Goal: Task Accomplishment & Management: Use online tool/utility

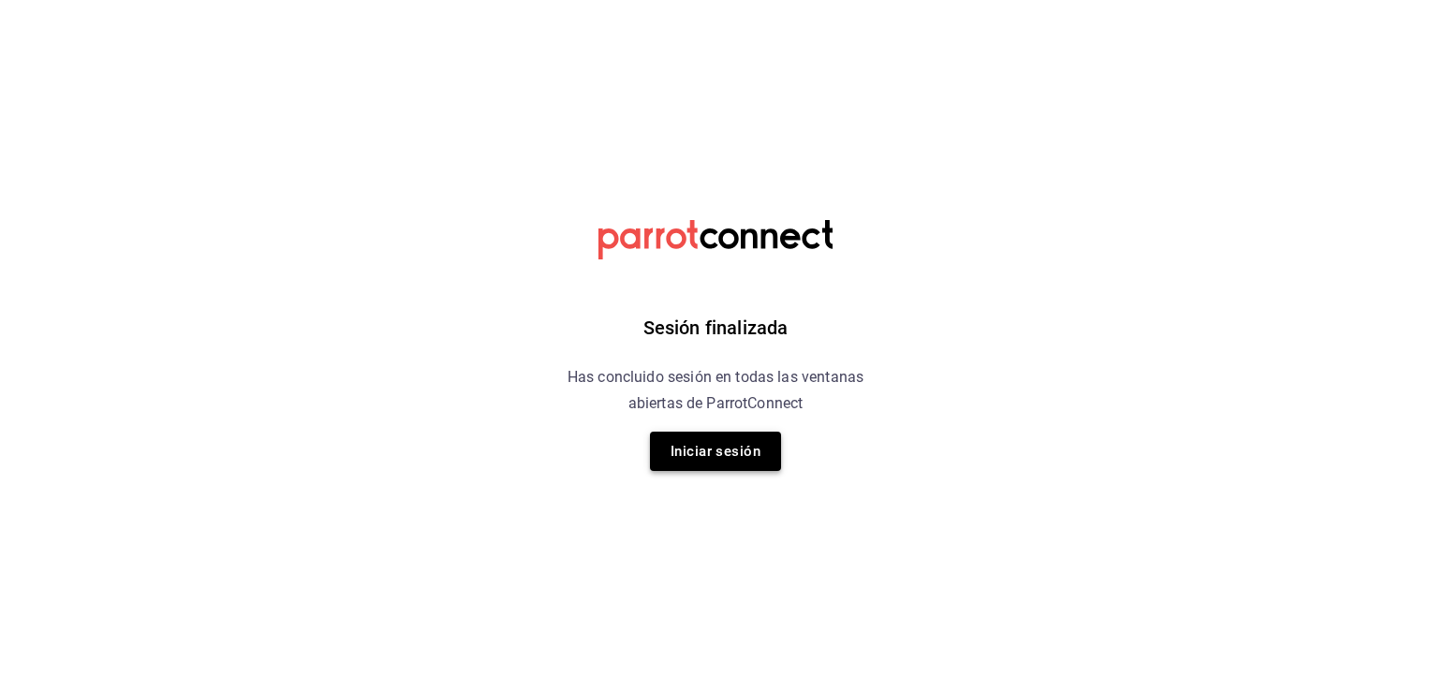
click at [689, 443] on button "Iniciar sesión" at bounding box center [715, 451] width 131 height 39
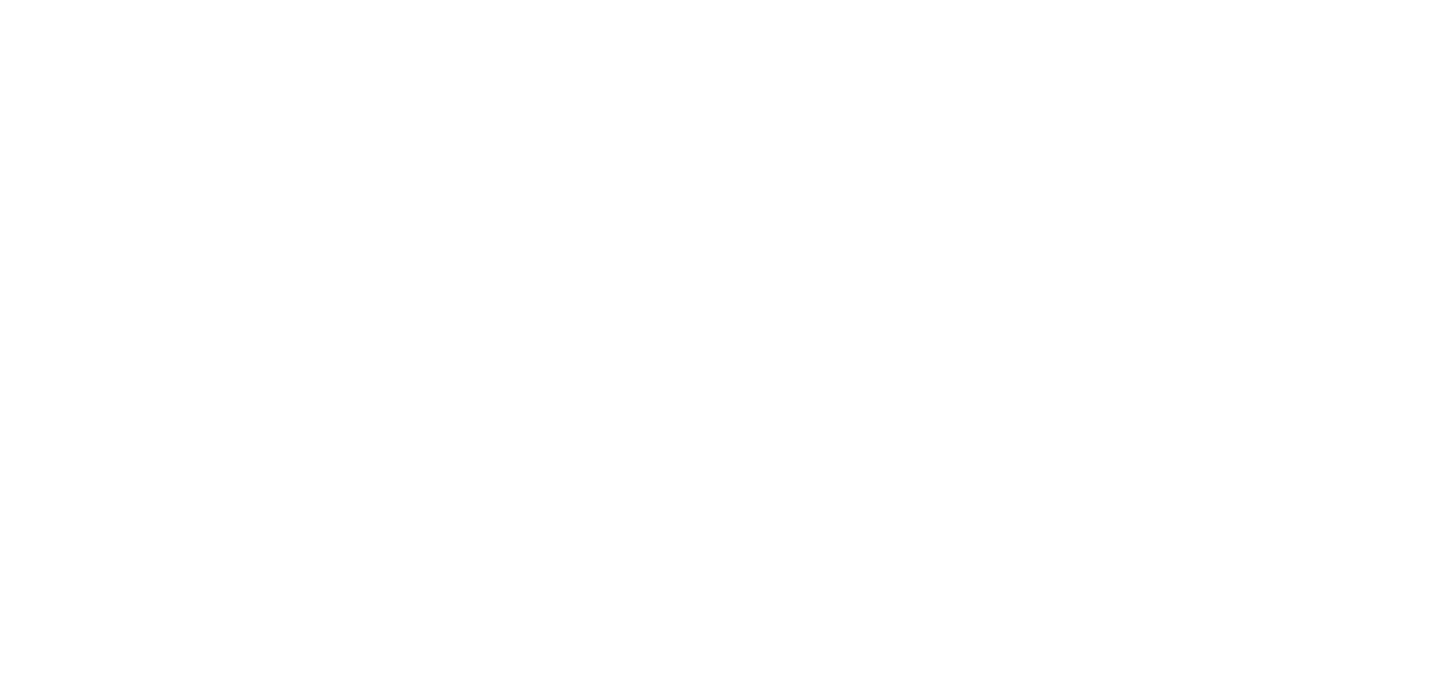
click at [819, 7] on html at bounding box center [715, 3] width 1431 height 7
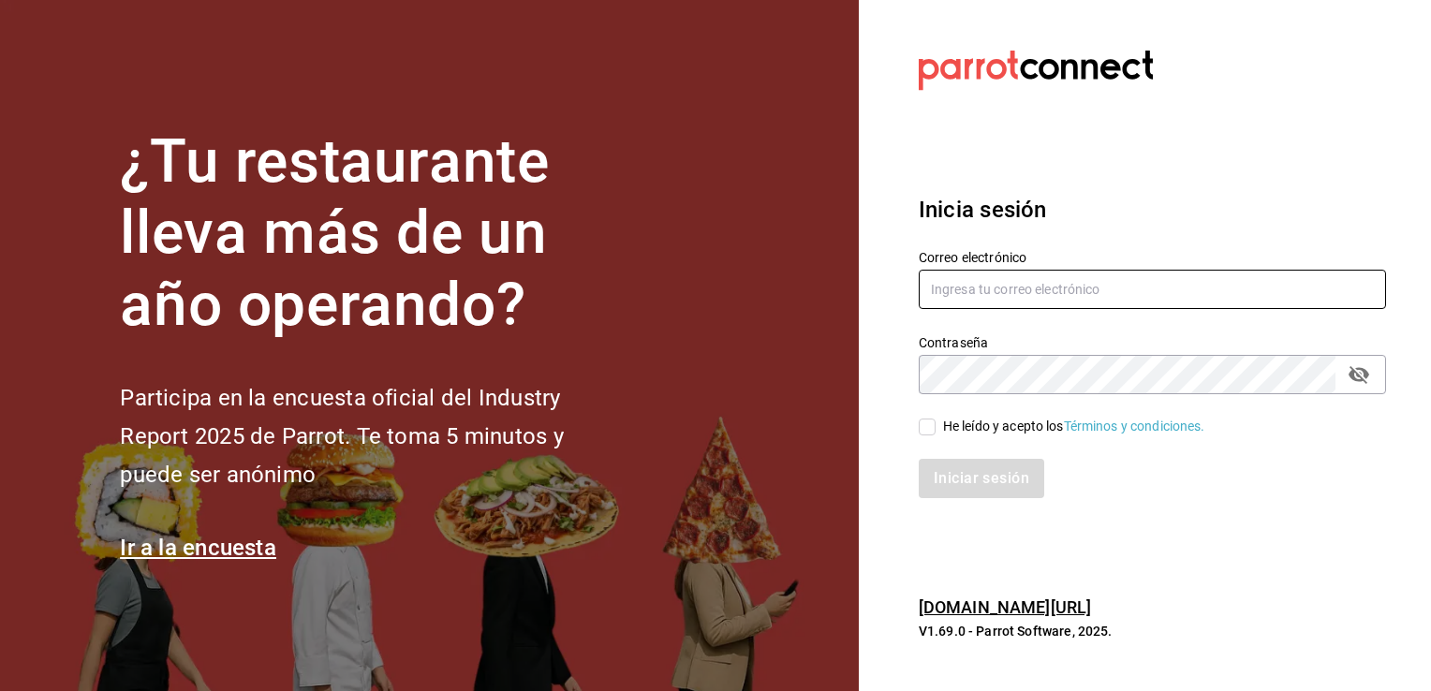
type input "efren.iglesias@grupocosteno.com"
click at [922, 429] on input "He leído y acepto los Términos y condiciones." at bounding box center [927, 427] width 17 height 17
checkbox input "true"
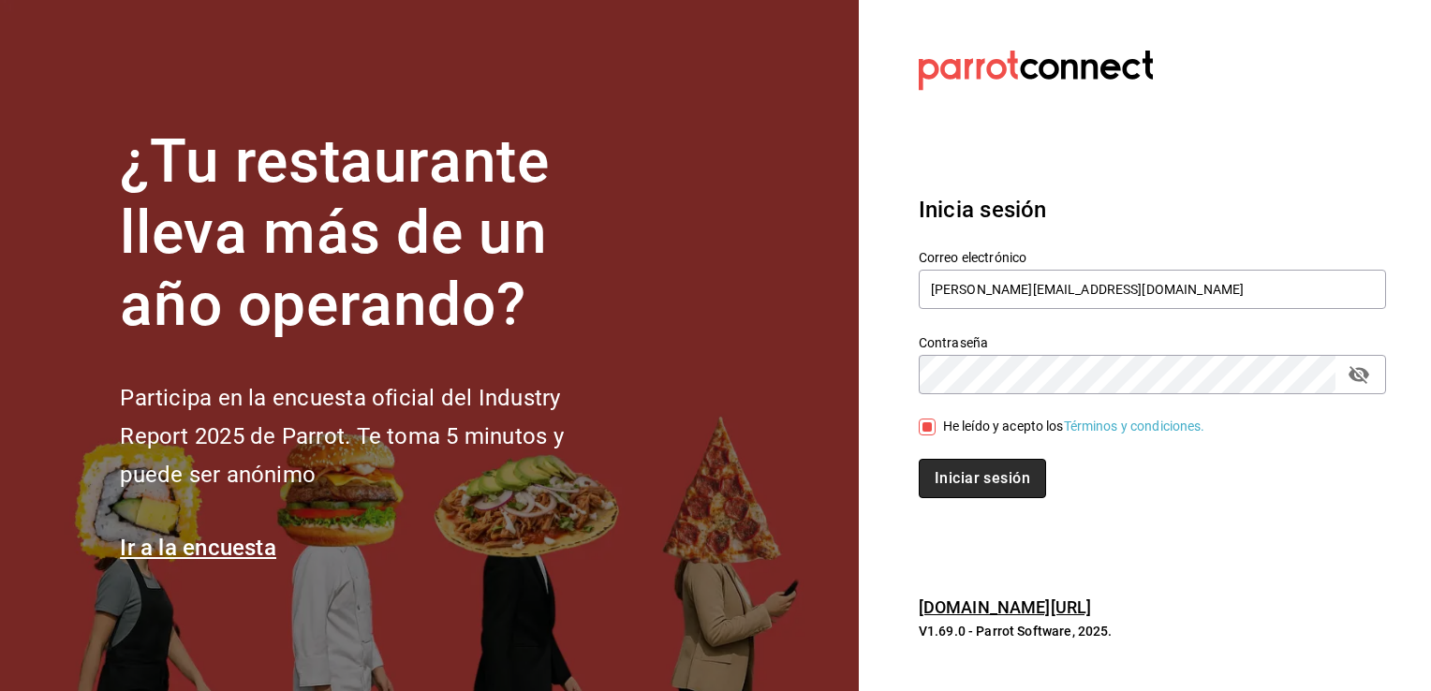
click at [951, 471] on button "Iniciar sesión" at bounding box center [982, 478] width 127 height 39
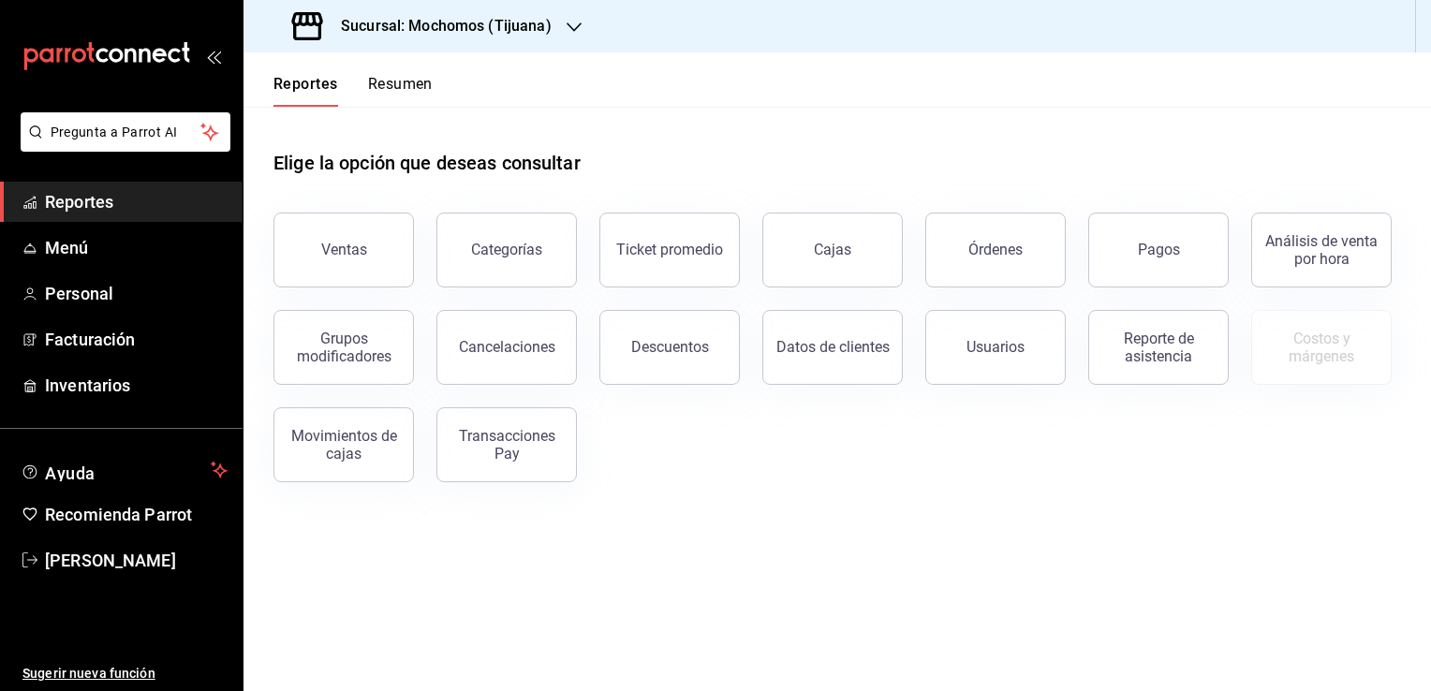
click at [548, 22] on h3 "Sucursal: Mochomos (Tijuana)" at bounding box center [439, 26] width 226 height 22
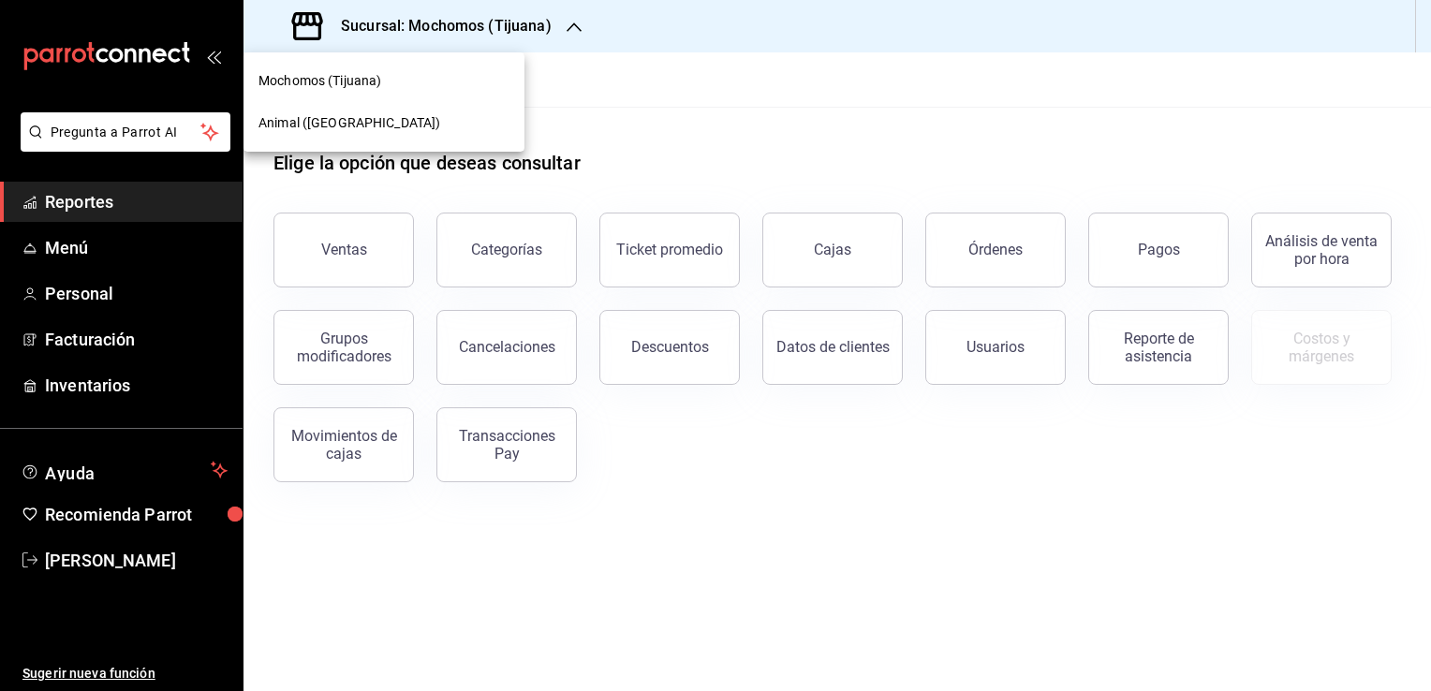
click at [429, 118] on div "Animal (Tijuana)" at bounding box center [383, 123] width 251 height 20
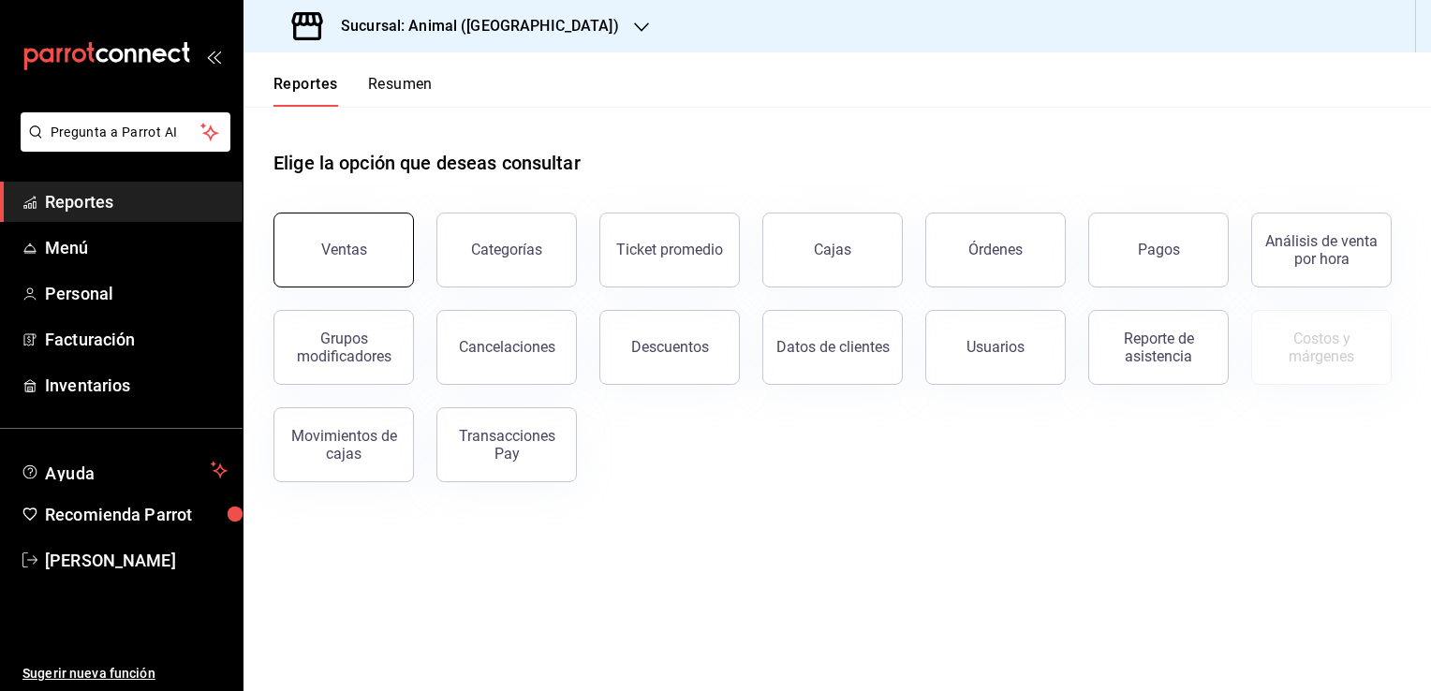
click at [337, 272] on button "Ventas" at bounding box center [343, 250] width 140 height 75
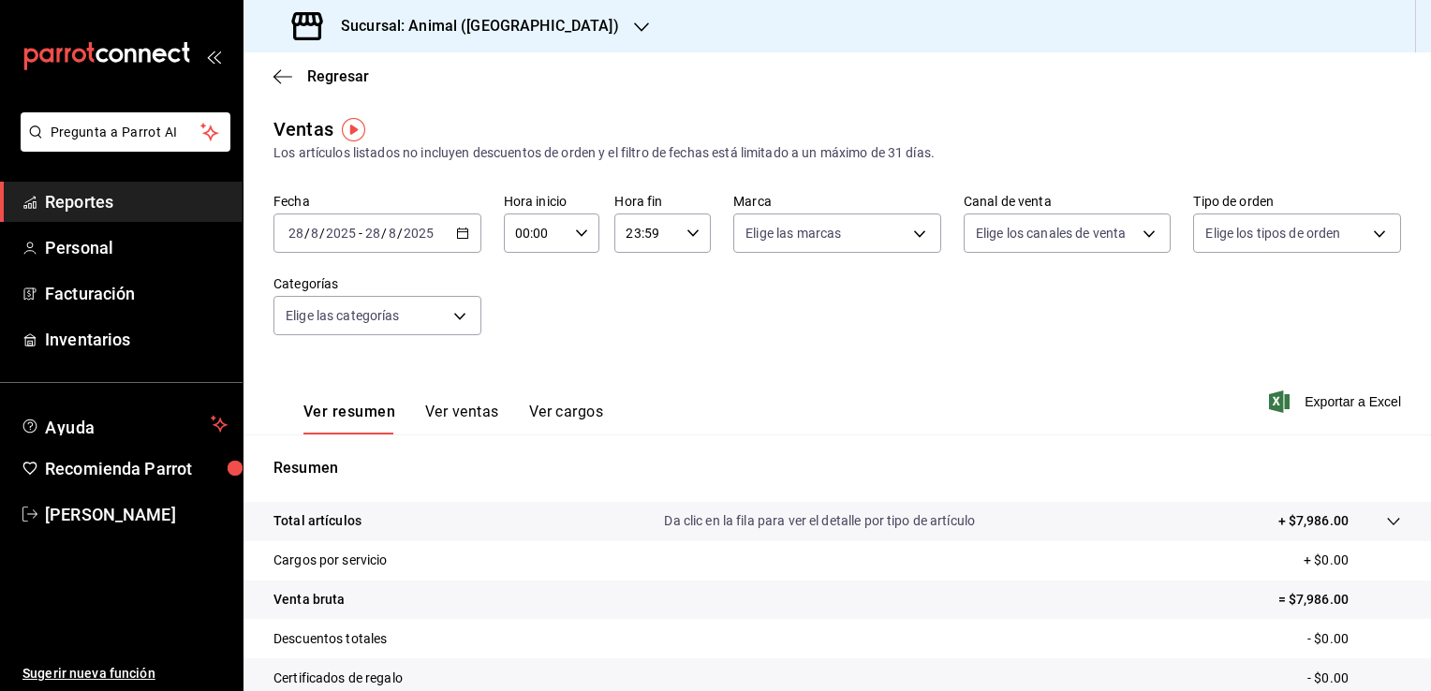
click at [449, 232] on div "2025-08-28 28 / 8 / 2025 - 2025-08-28 28 / 8 / 2025" at bounding box center [377, 233] width 208 height 39
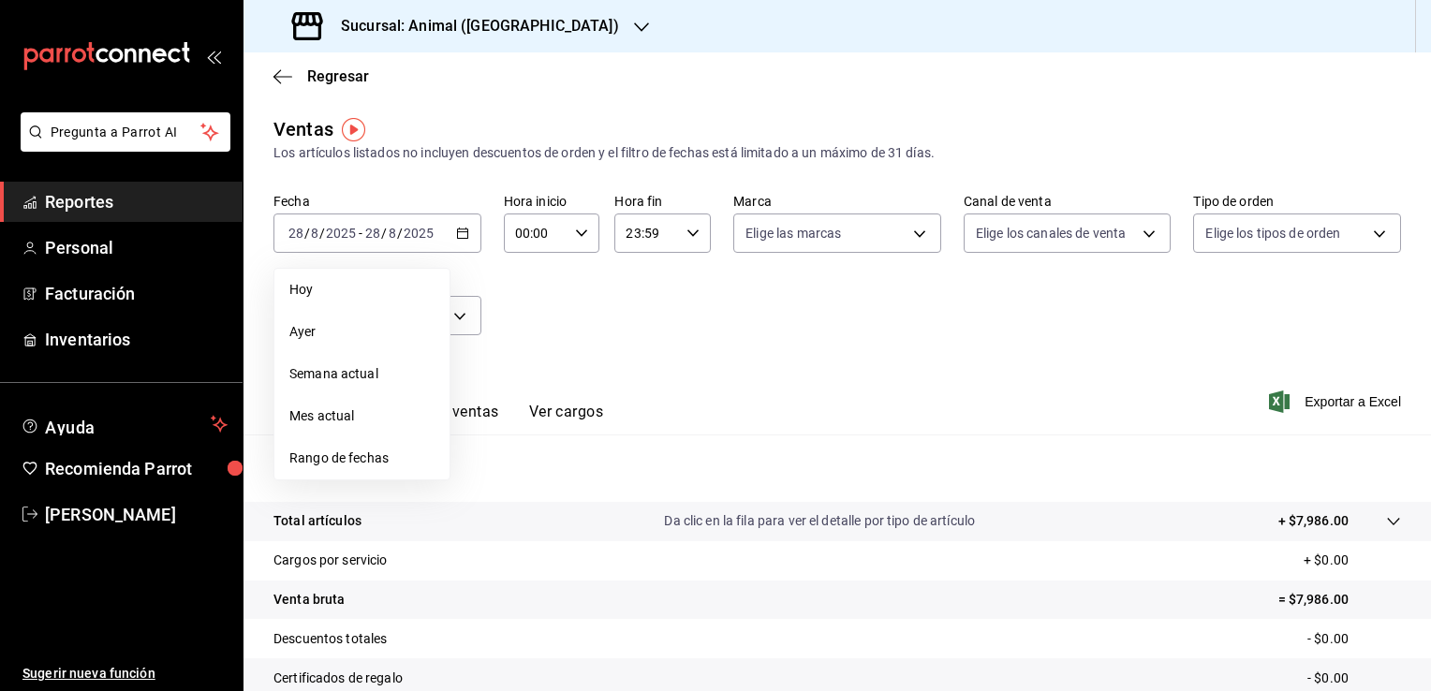
click at [392, 444] on li "Rango de fechas" at bounding box center [361, 458] width 175 height 42
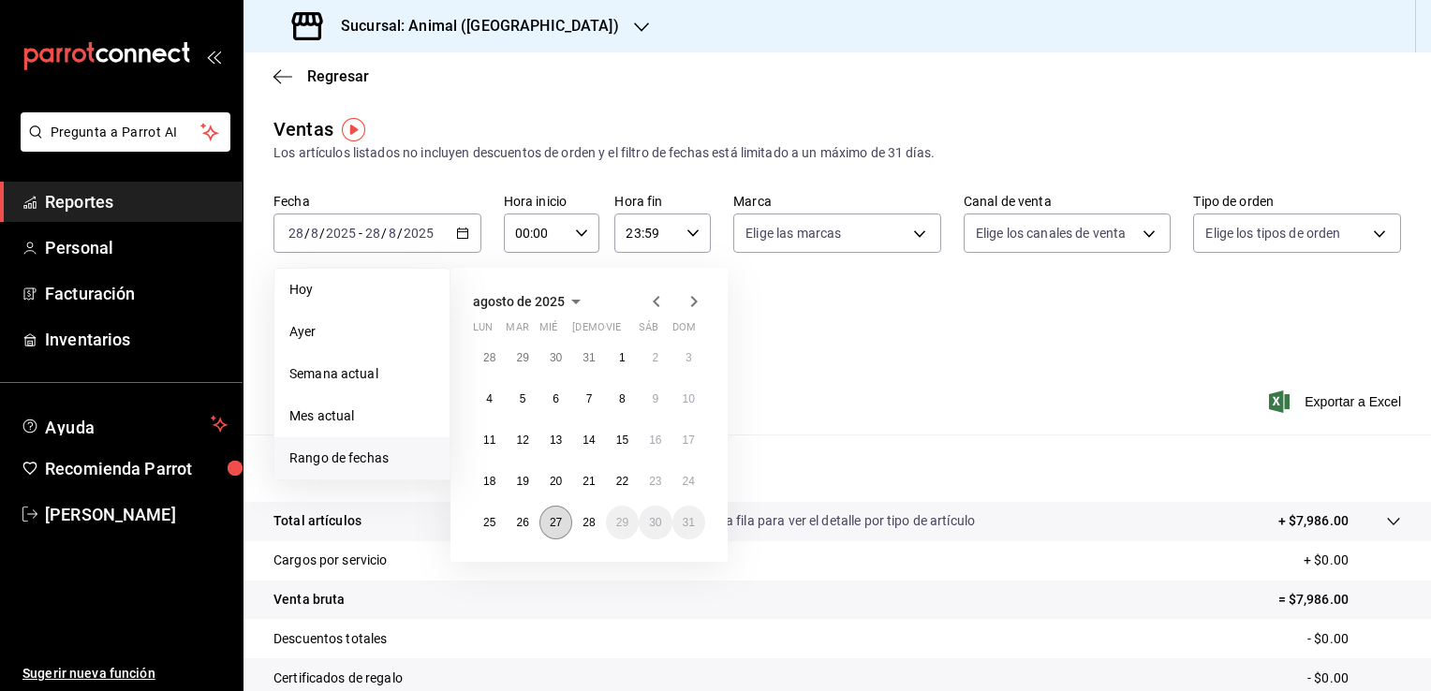
click at [554, 522] on abbr "27" at bounding box center [556, 522] width 12 height 13
click at [591, 525] on div "28 29 30 31 1 2 3 4 5 6 7 8 9 10 11 12 13 14 15 16 17 18 19 20 21 22 23 24 25 2…" at bounding box center [589, 440] width 232 height 199
click at [591, 525] on abbr "28" at bounding box center [589, 522] width 12 height 13
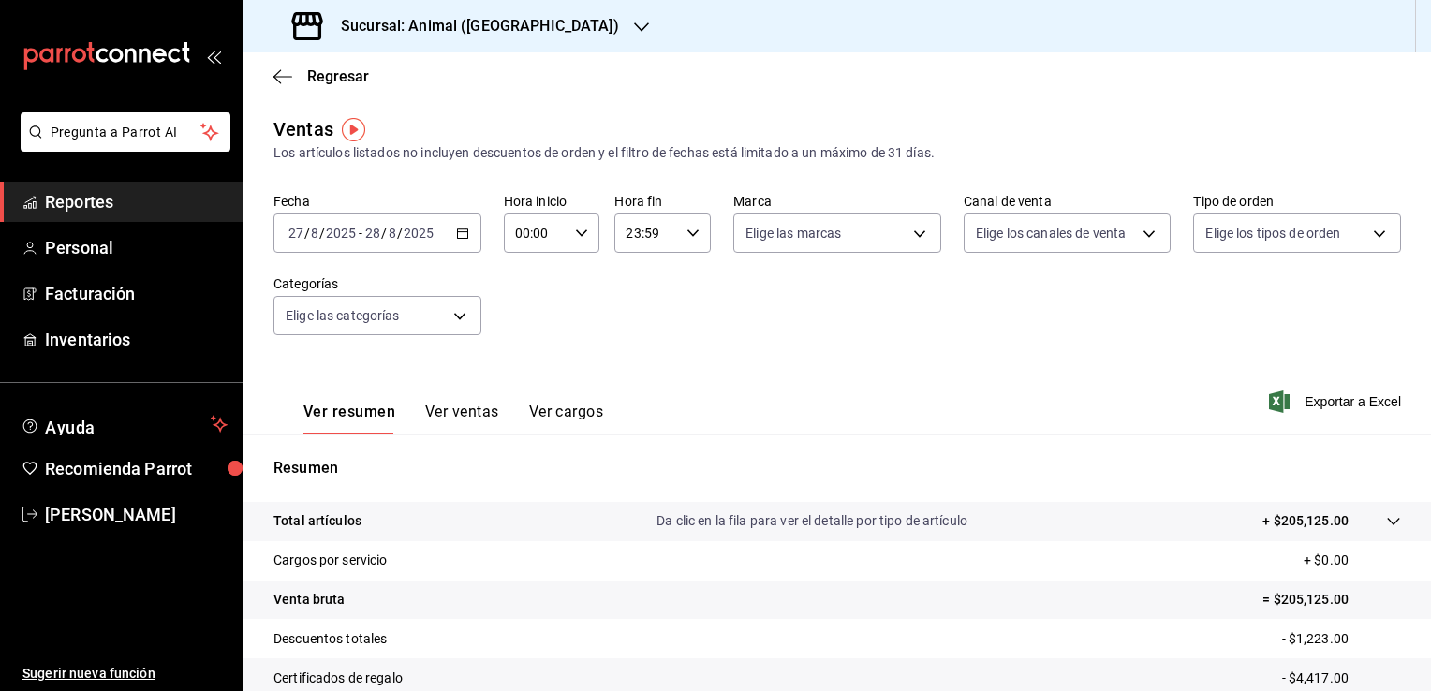
click at [581, 235] on icon "button" at bounding box center [581, 233] width 13 height 13
click at [525, 361] on button "02" at bounding box center [525, 370] width 40 height 37
type input "02:00"
click at [525, 361] on button "04" at bounding box center [525, 348] width 40 height 37
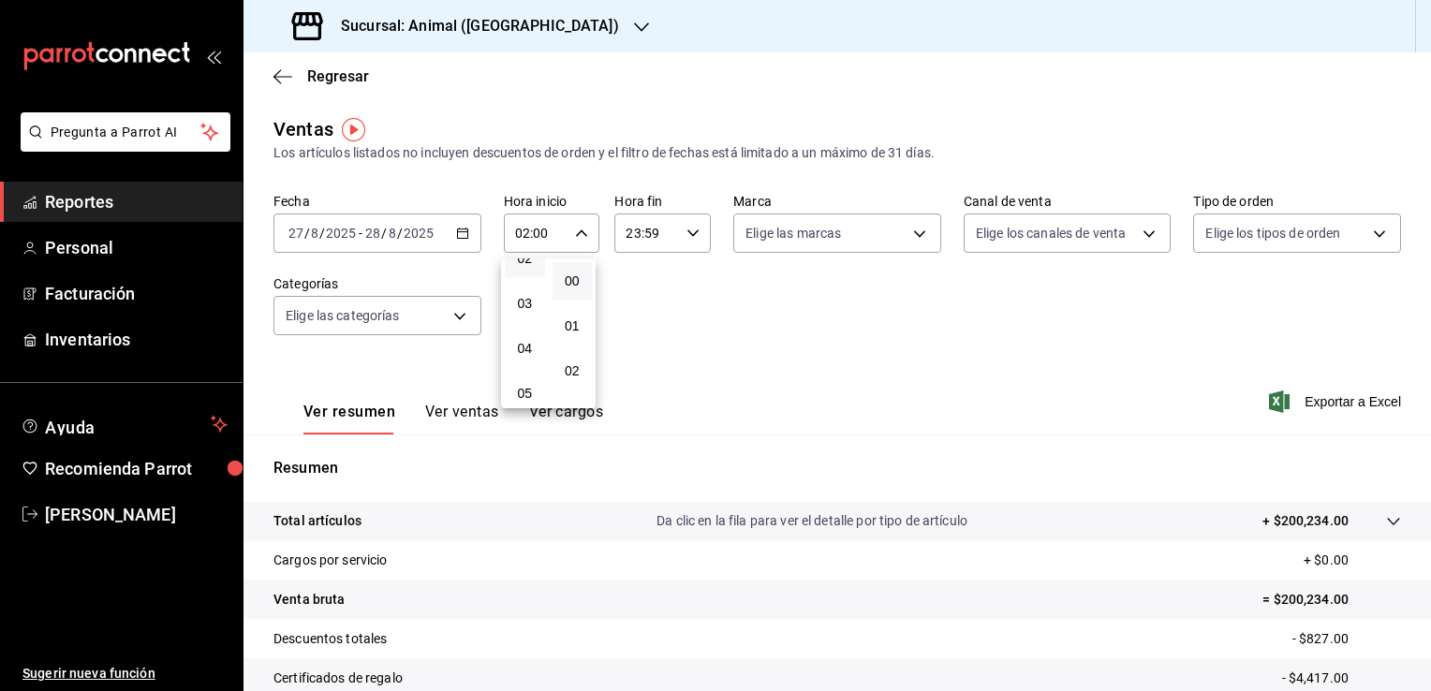
type input "04:00"
click at [681, 230] on div at bounding box center [715, 345] width 1431 height 691
click at [687, 230] on icon "button" at bounding box center [692, 233] width 13 height 13
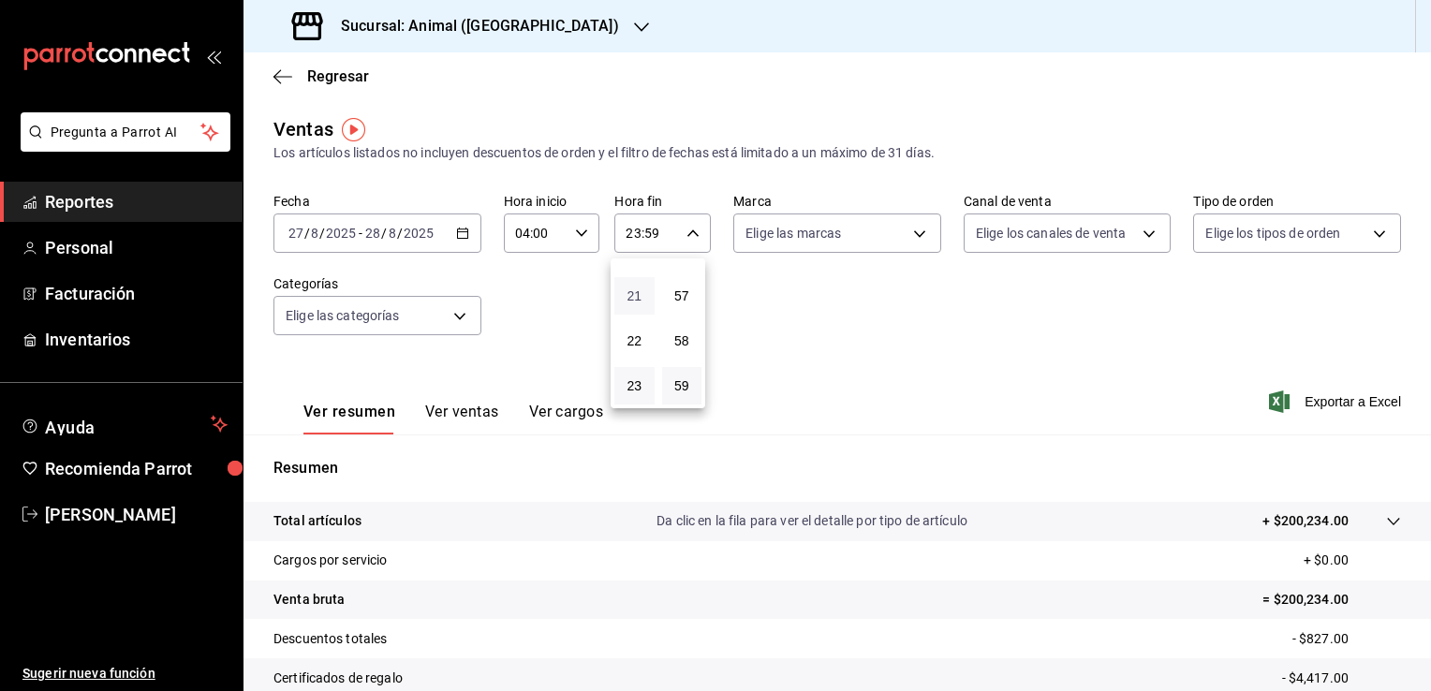
click at [634, 290] on span "21" at bounding box center [635, 295] width 18 height 15
type input "21:59"
click at [637, 303] on span "04" at bounding box center [635, 300] width 18 height 15
click at [688, 288] on span "57" at bounding box center [682, 295] width 18 height 15
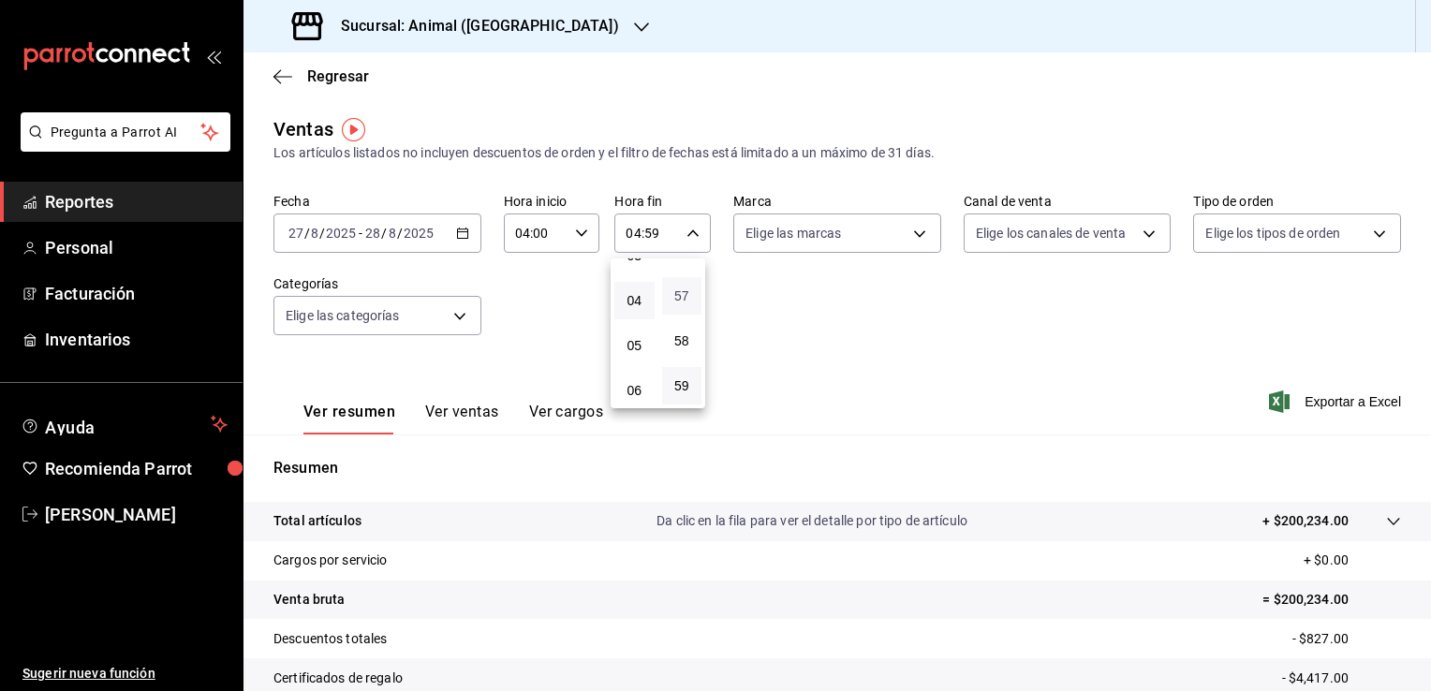
type input "04:57"
click at [688, 287] on span "00" at bounding box center [682, 280] width 18 height 15
type input "04:00"
click at [908, 343] on div at bounding box center [715, 345] width 1431 height 691
click at [1333, 399] on span "Exportar a Excel" at bounding box center [1337, 402] width 128 height 22
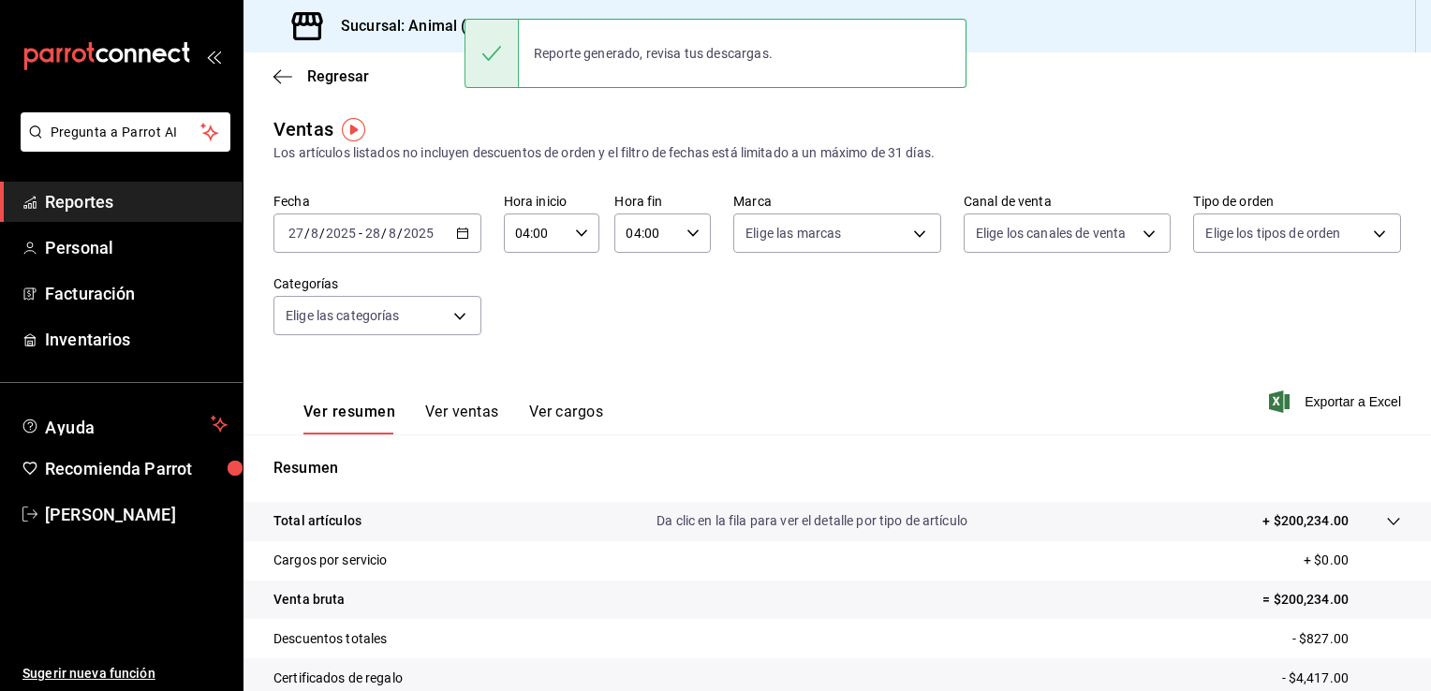
click at [808, 317] on div "Fecha 2025-08-27 27 / 8 / 2025 - 2025-08-28 28 / 8 / 2025 Hora inicio 04:00 Hor…" at bounding box center [837, 275] width 1128 height 165
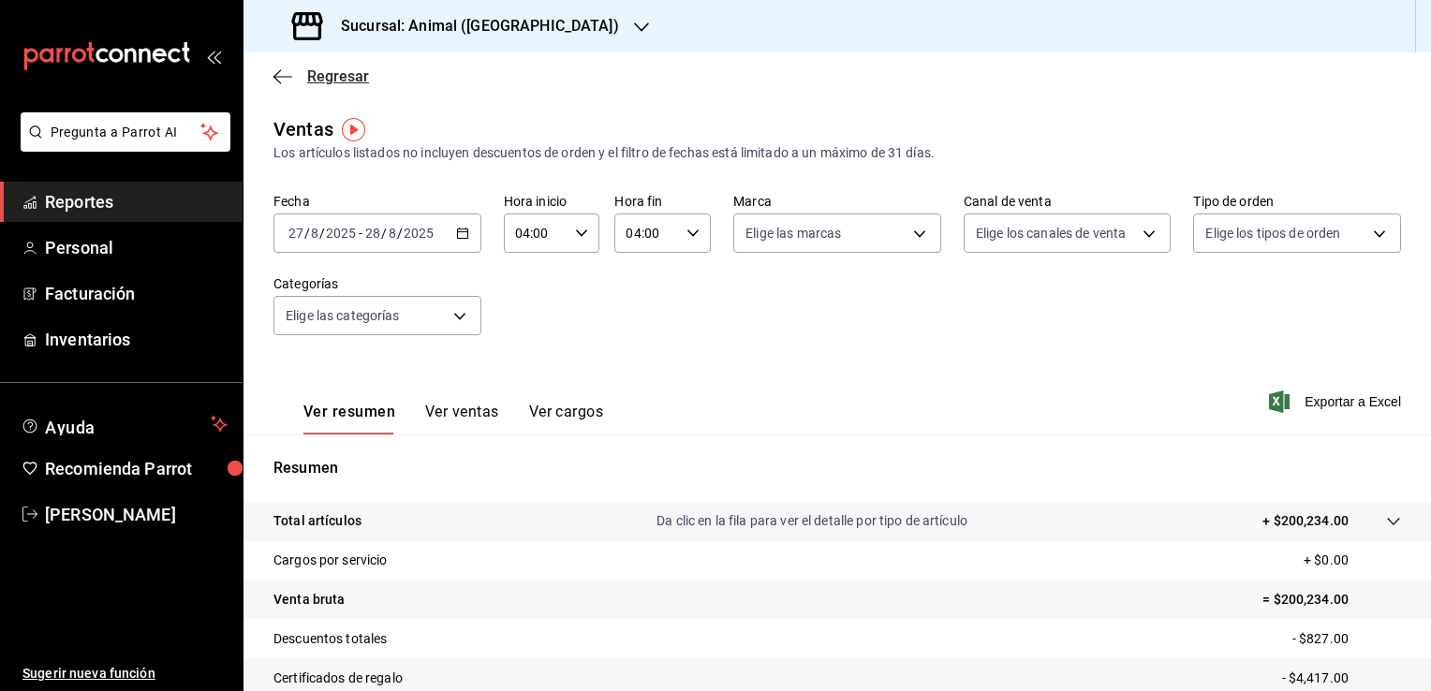
click at [337, 80] on span "Regresar" at bounding box center [338, 76] width 62 height 18
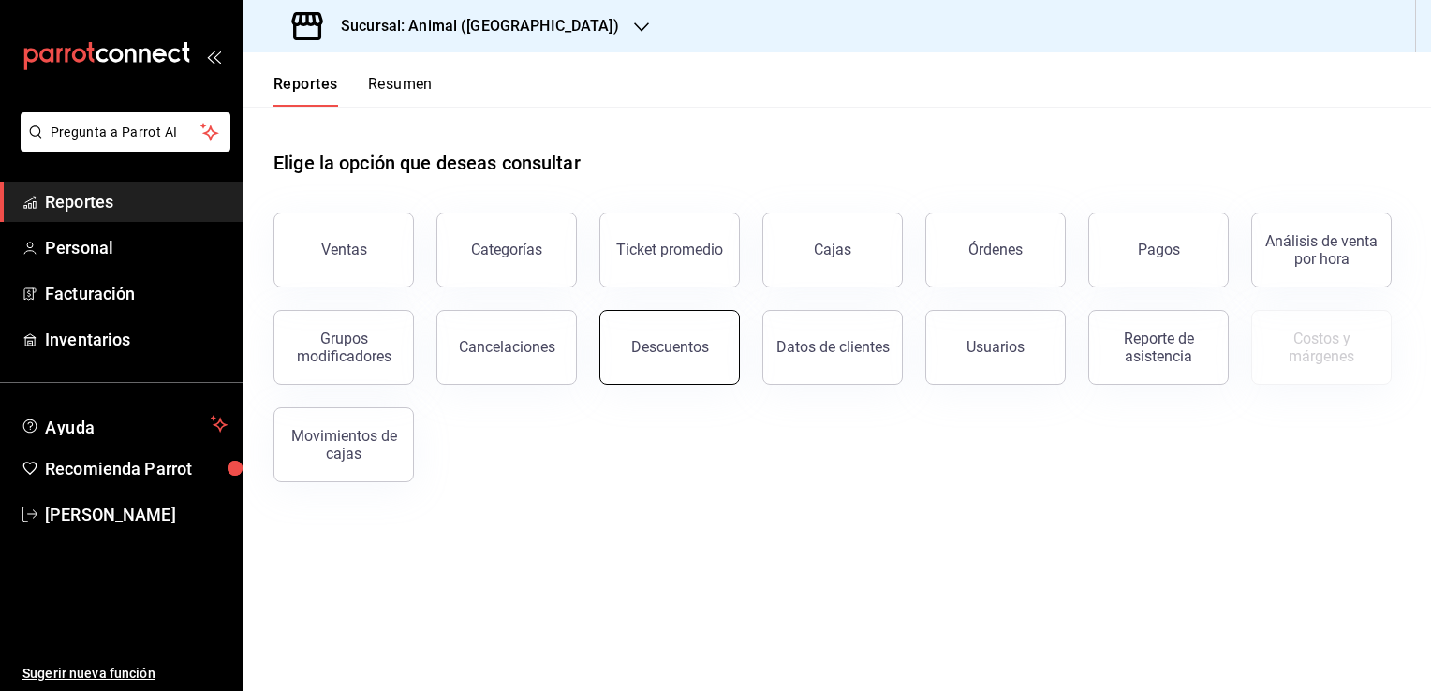
click at [680, 350] on div "Descuentos" at bounding box center [670, 347] width 78 height 18
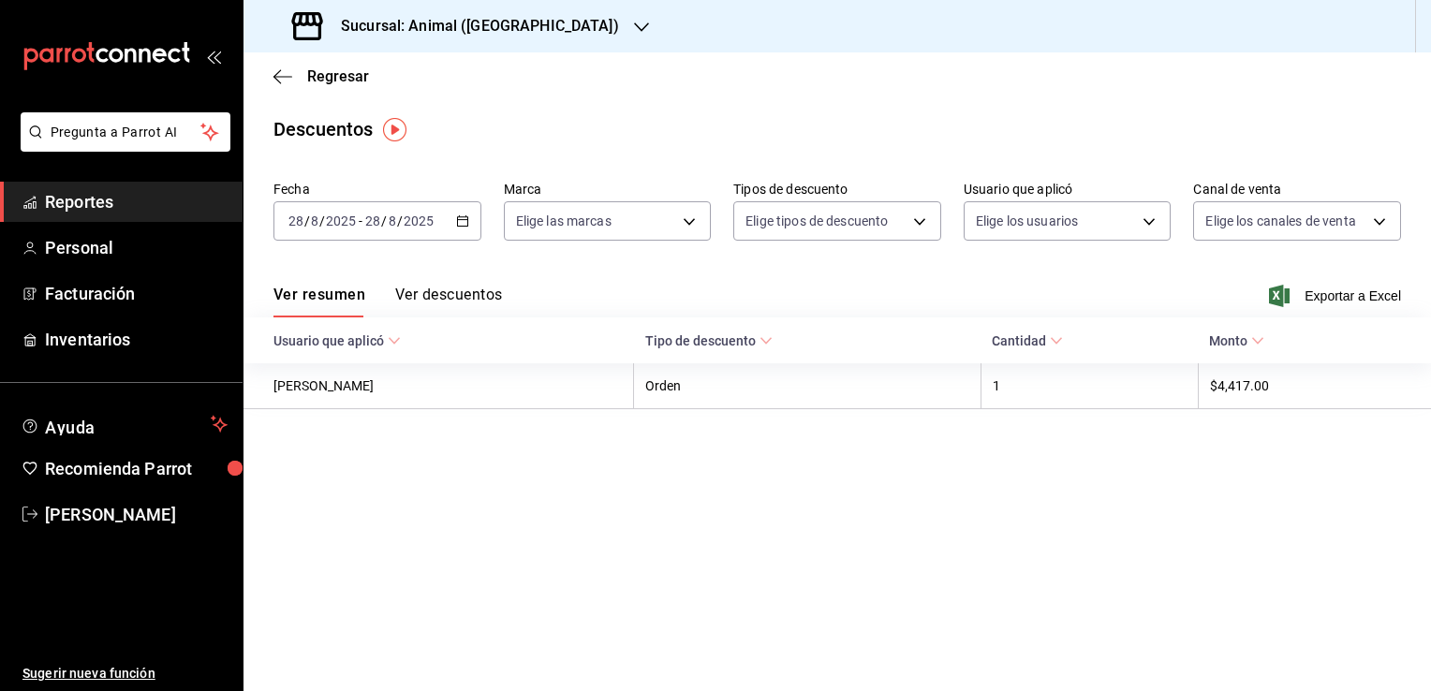
click at [451, 225] on div "2025-08-28 28 / 8 / 2025 - 2025-08-28 28 / 8 / 2025" at bounding box center [377, 220] width 208 height 39
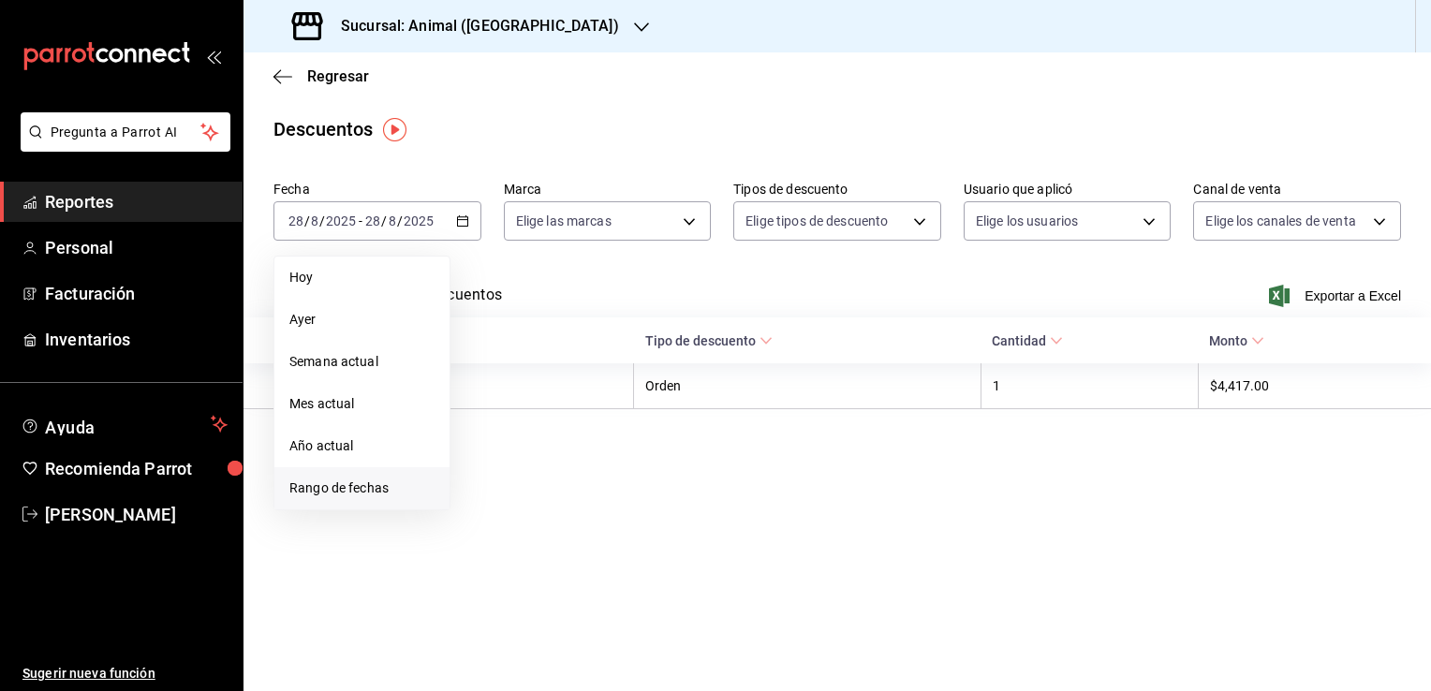
click at [364, 488] on span "Rango de fechas" at bounding box center [361, 489] width 145 height 20
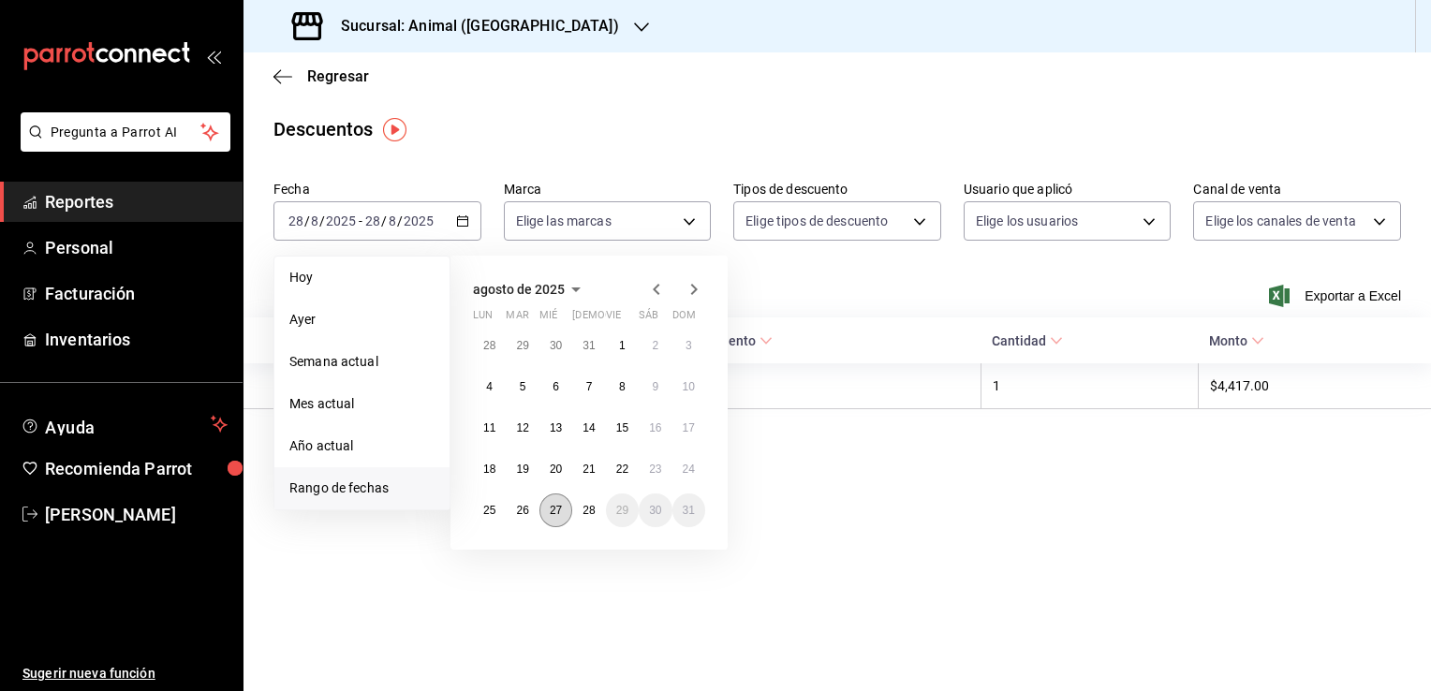
click at [552, 508] on abbr "27" at bounding box center [556, 510] width 12 height 13
click at [597, 517] on button "28" at bounding box center [588, 511] width 33 height 34
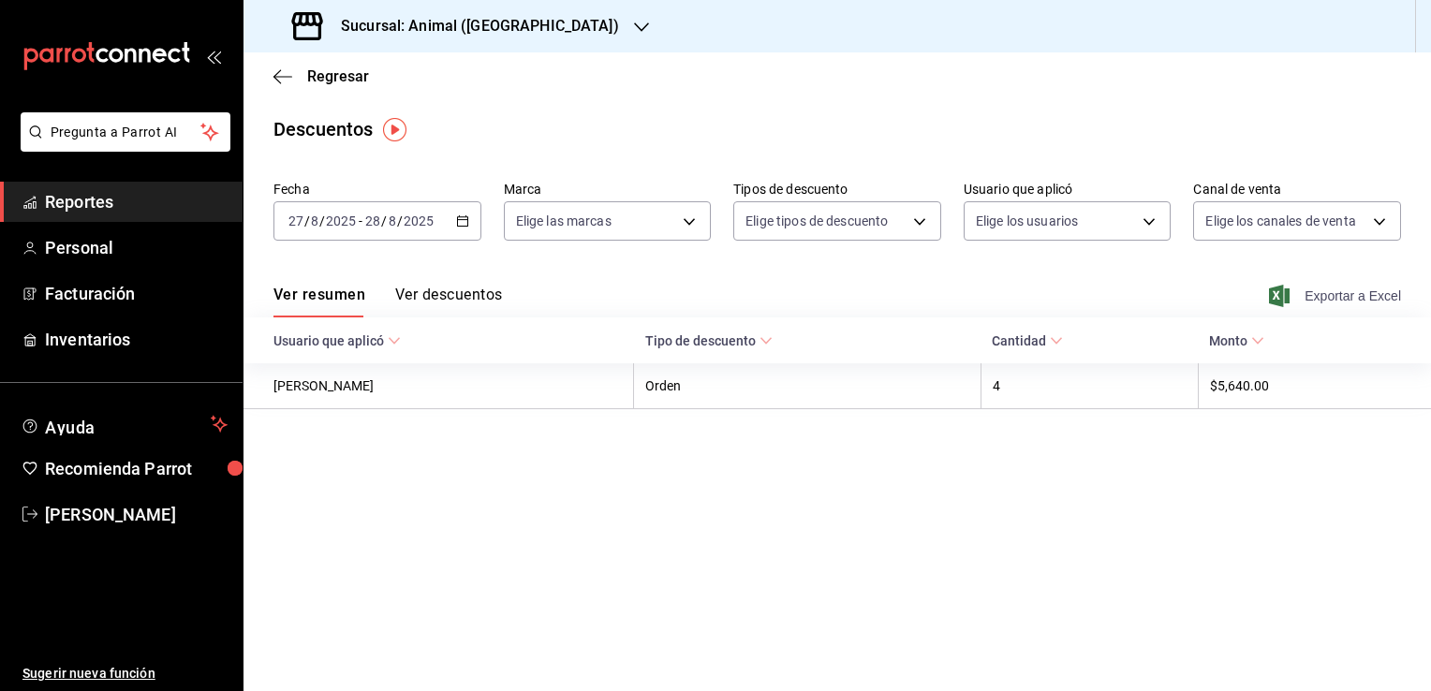
click at [1327, 295] on span "Exportar a Excel" at bounding box center [1337, 296] width 128 height 22
